Goal: Task Accomplishment & Management: Use online tool/utility

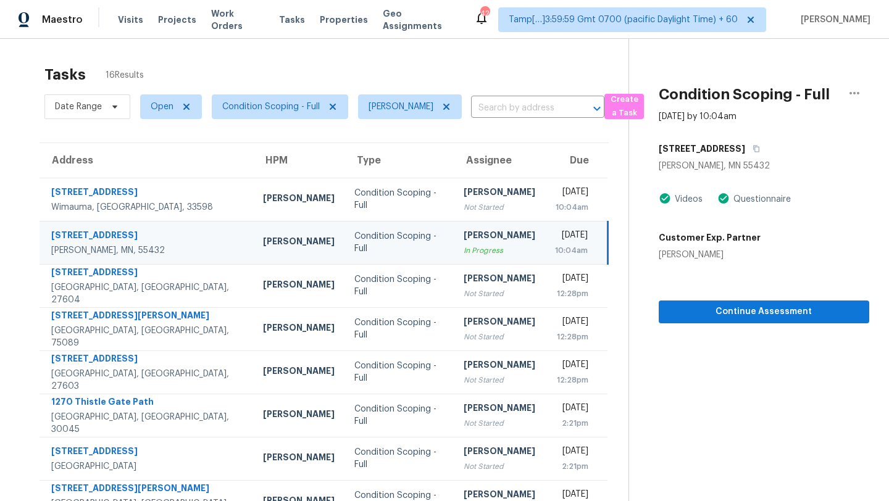
scroll to position [41, 0]
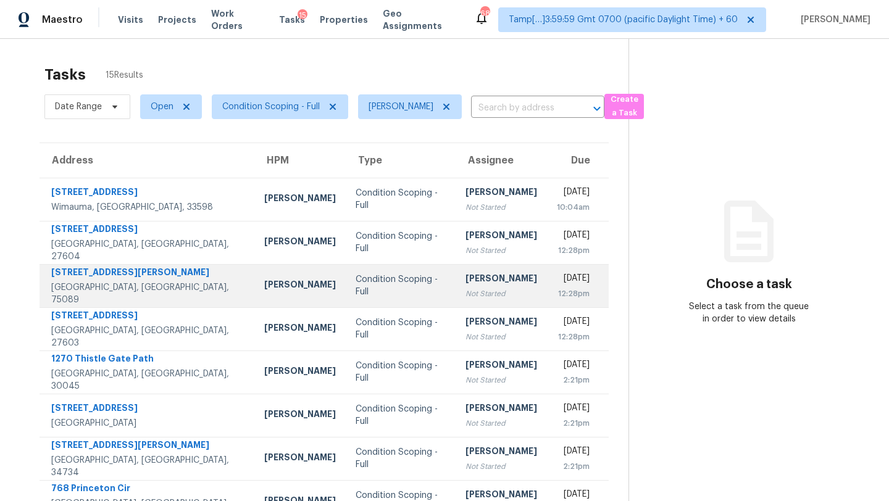
scroll to position [141, 0]
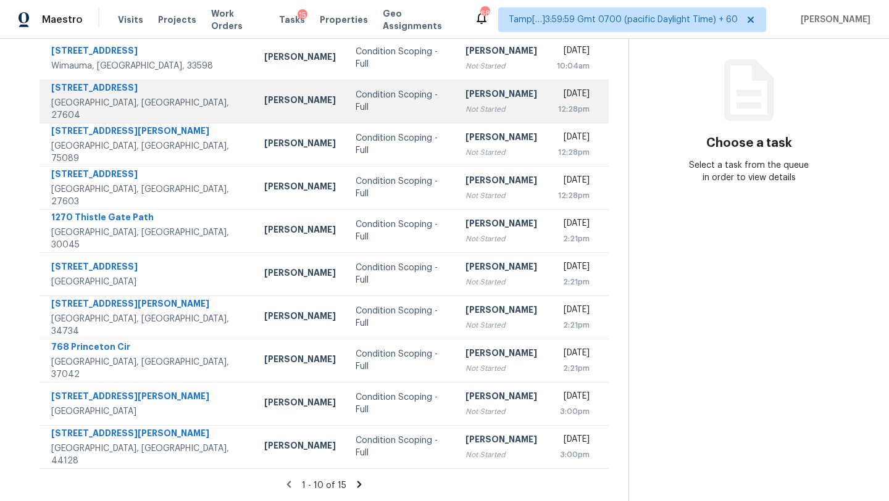
click at [466, 101] on div "[PERSON_NAME]" at bounding box center [502, 95] width 72 height 15
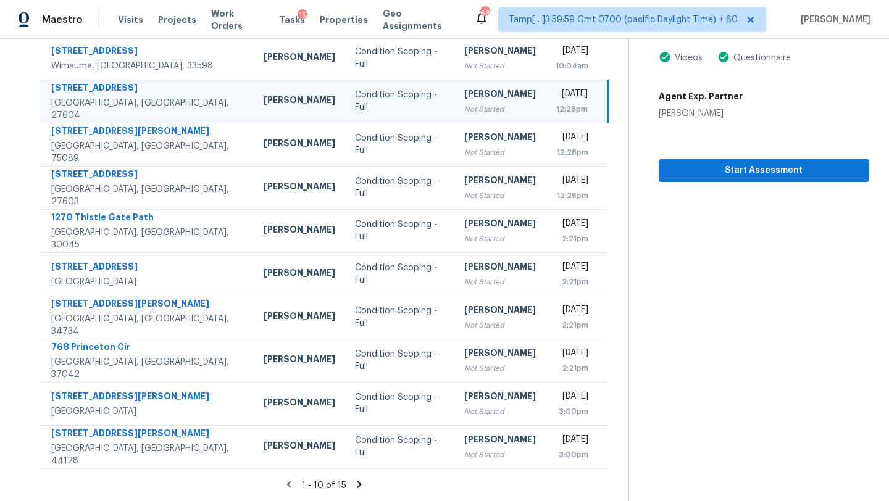
scroll to position [101, 0]
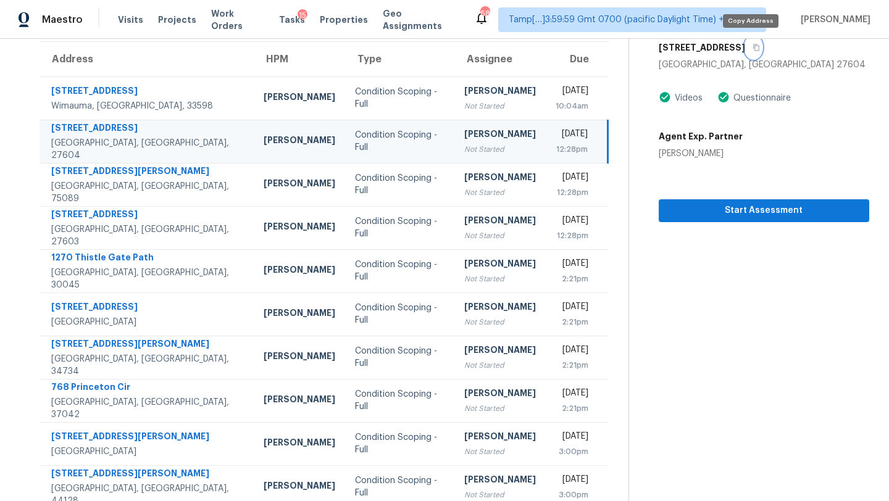
click at [751, 52] on button "button" at bounding box center [753, 47] width 17 height 22
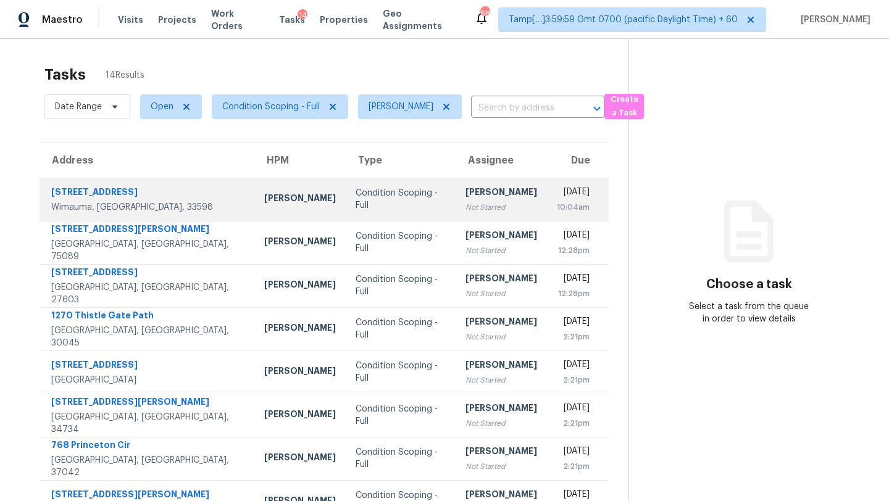
click at [470, 192] on div "[PERSON_NAME]" at bounding box center [502, 193] width 72 height 15
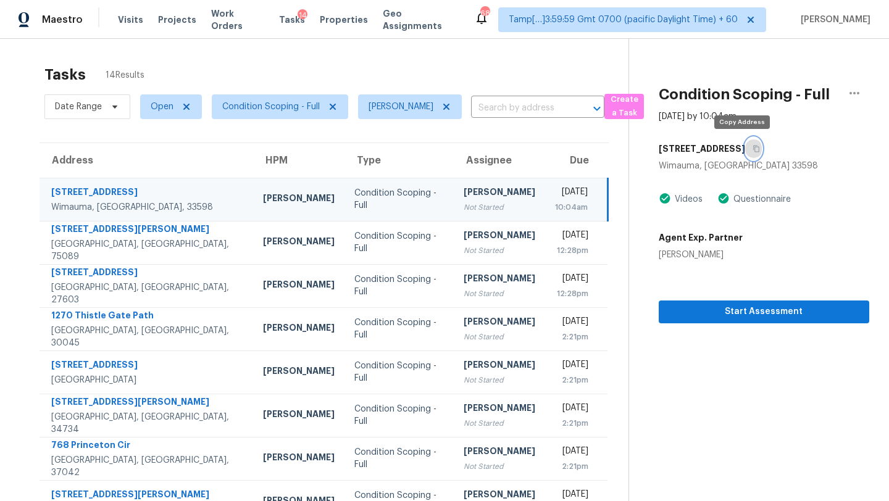
click at [753, 147] on icon "button" at bounding box center [756, 148] width 7 height 7
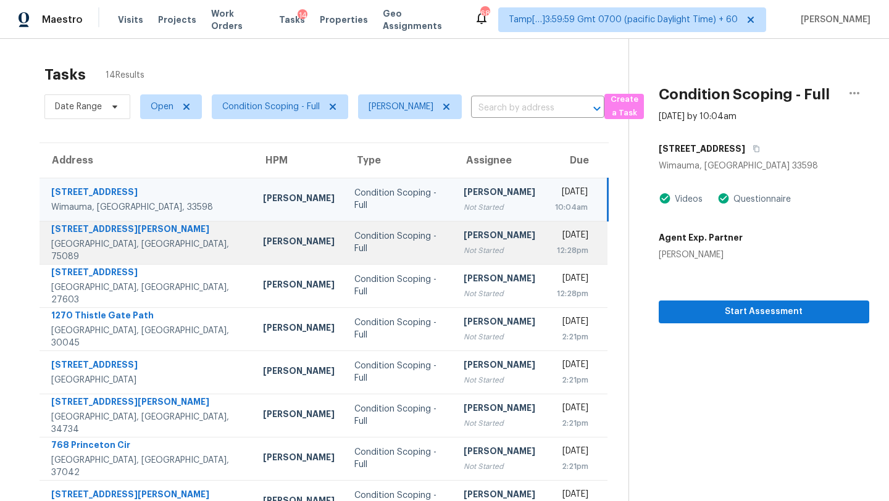
click at [464, 240] on div "[PERSON_NAME]" at bounding box center [500, 236] width 72 height 15
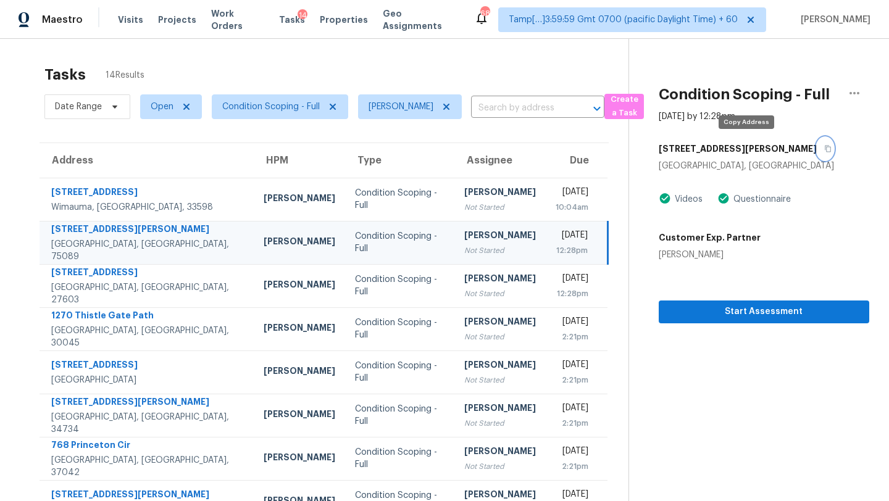
click at [825, 147] on icon "button" at bounding box center [828, 149] width 6 height 7
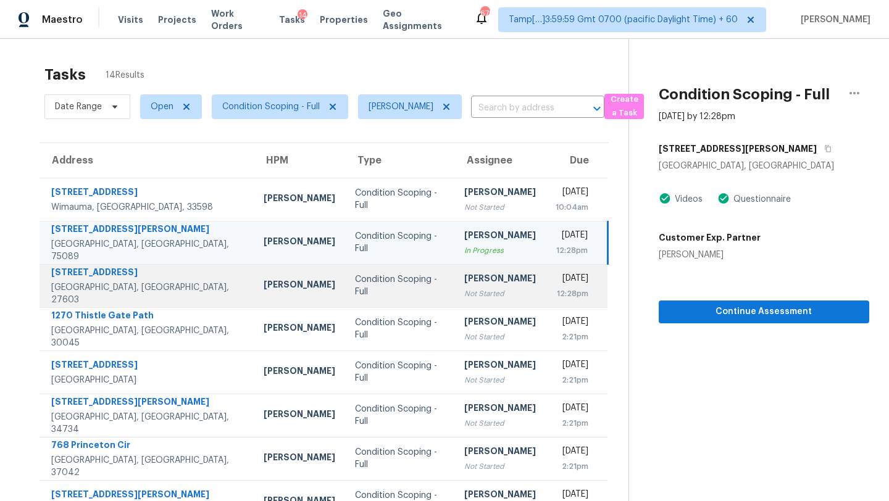
click at [464, 282] on div "[PERSON_NAME]" at bounding box center [500, 279] width 72 height 15
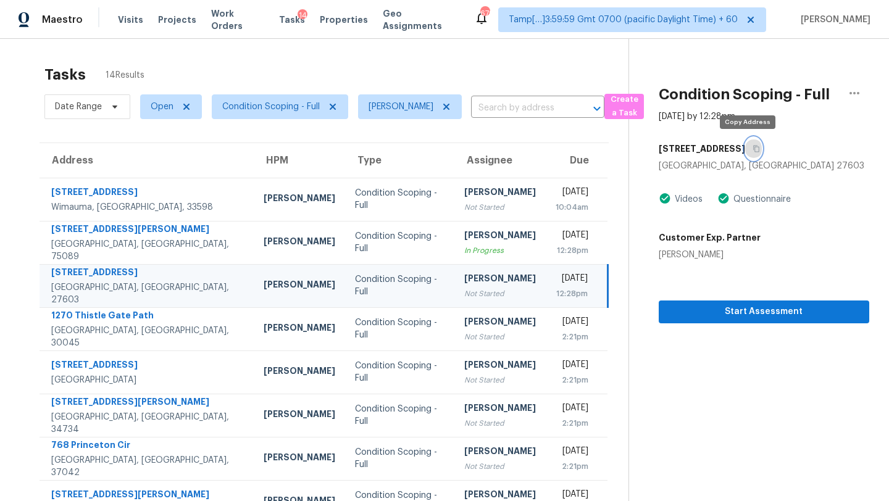
click at [753, 149] on icon "button" at bounding box center [756, 148] width 7 height 7
